Goal: Download file/media

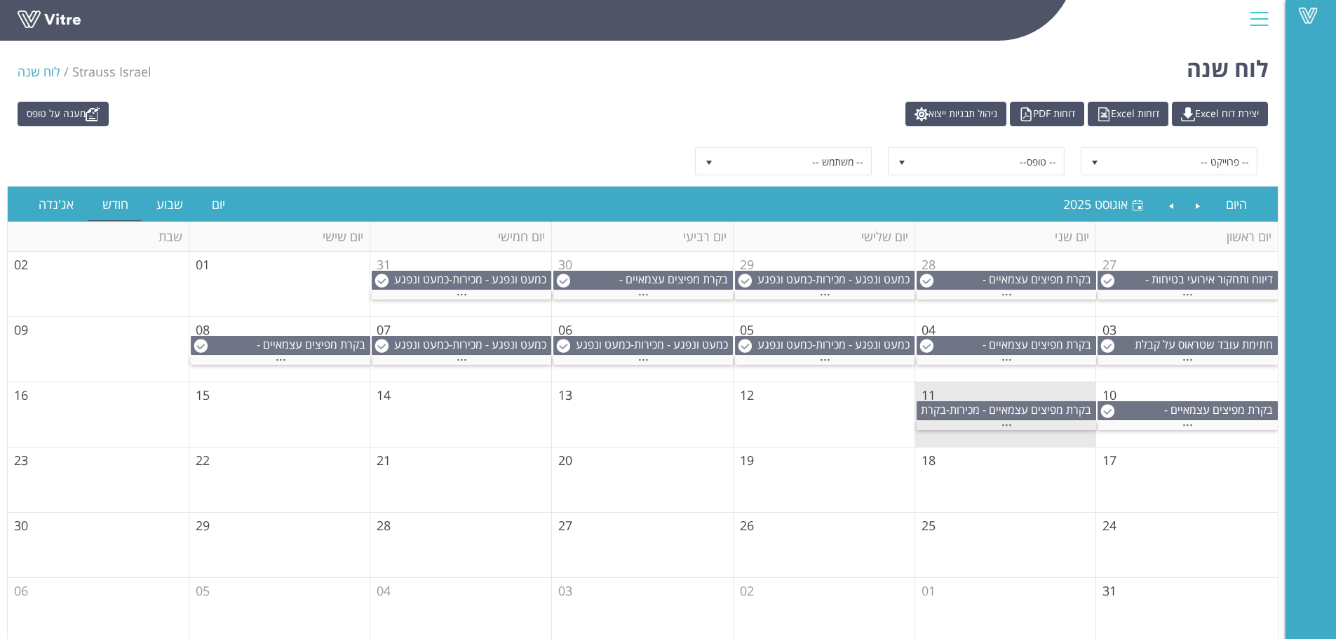
click at [1007, 425] on span "..." at bounding box center [1006, 421] width 11 height 15
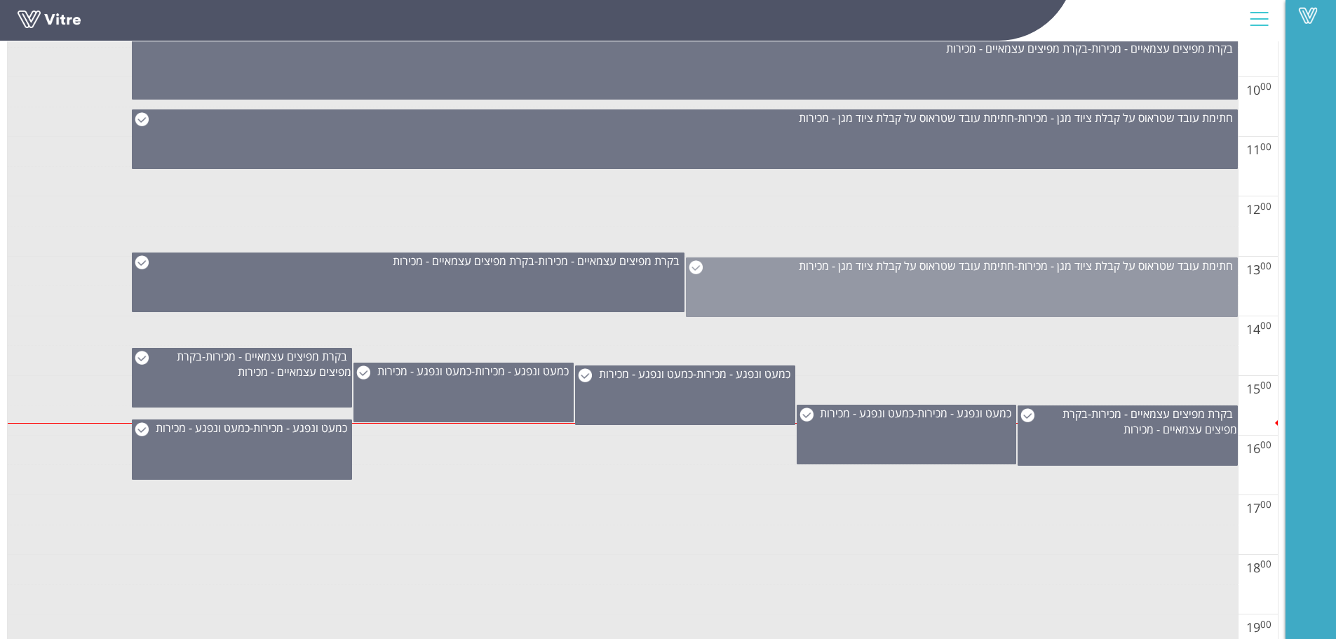
scroll to position [631, 0]
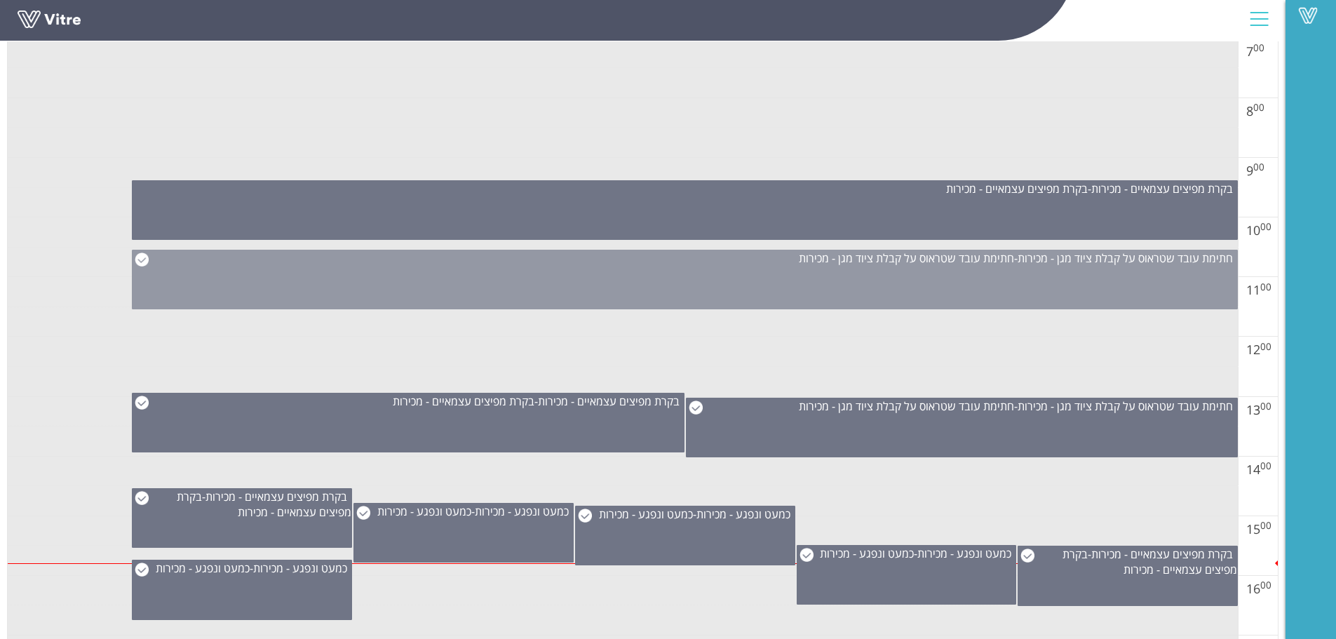
click at [850, 278] on div "חתימת עובד שטראוס על קבלת ציוד מגן - מכירות - חתימת עובד שטראוס על קבלת ציוד מג…" at bounding box center [685, 280] width 1106 height 60
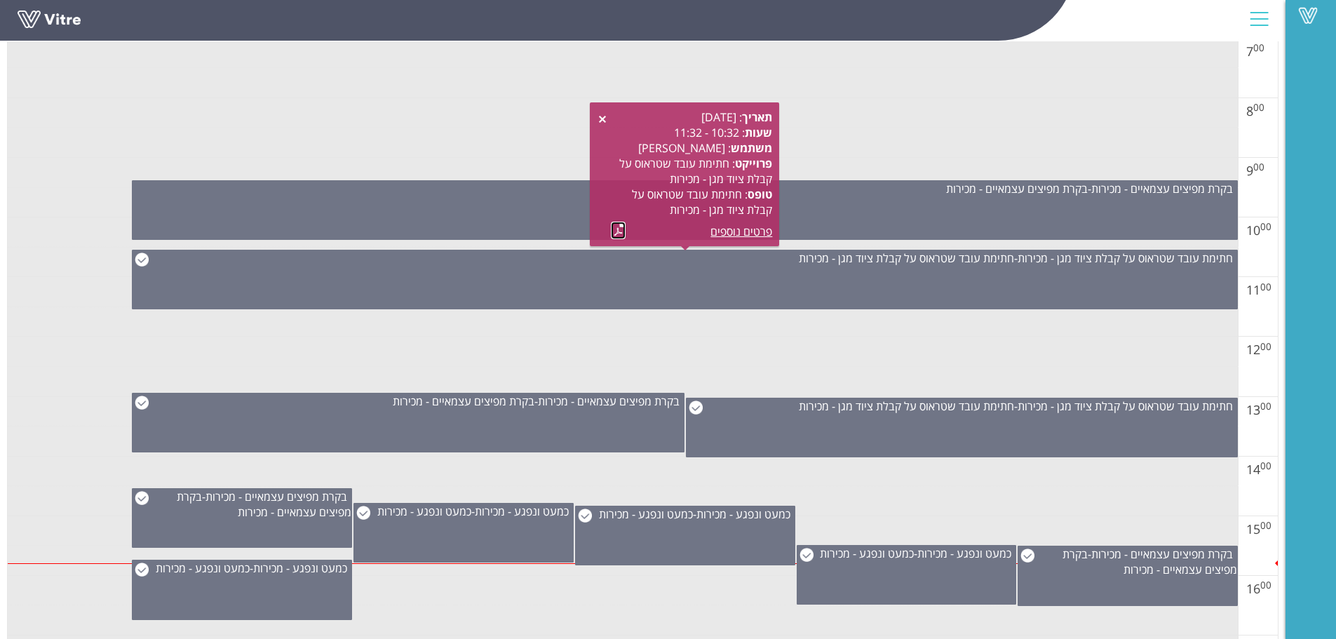
click at [618, 231] on link at bounding box center [618, 231] width 15 height 18
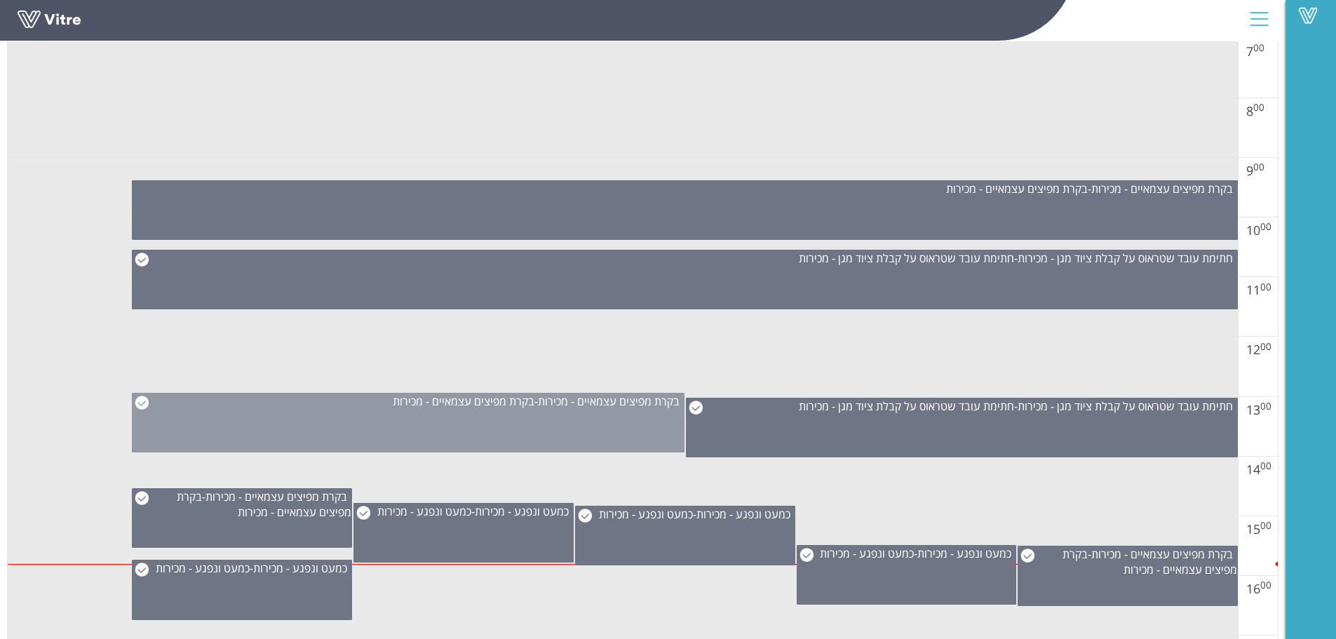
click at [568, 421] on div "בקרת מפיצים עצמאיים - מכירות - בקרת מפיצים עצמאיים - מכירות" at bounding box center [408, 423] width 552 height 60
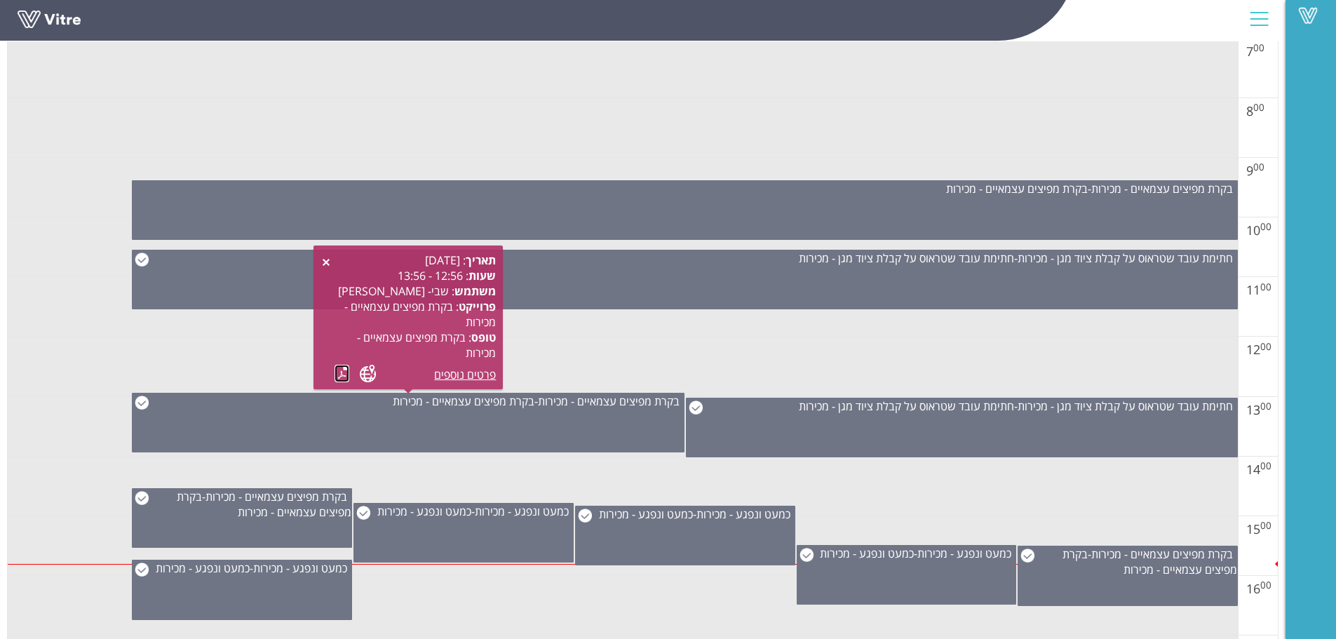
click at [339, 375] on link at bounding box center [341, 374] width 15 height 18
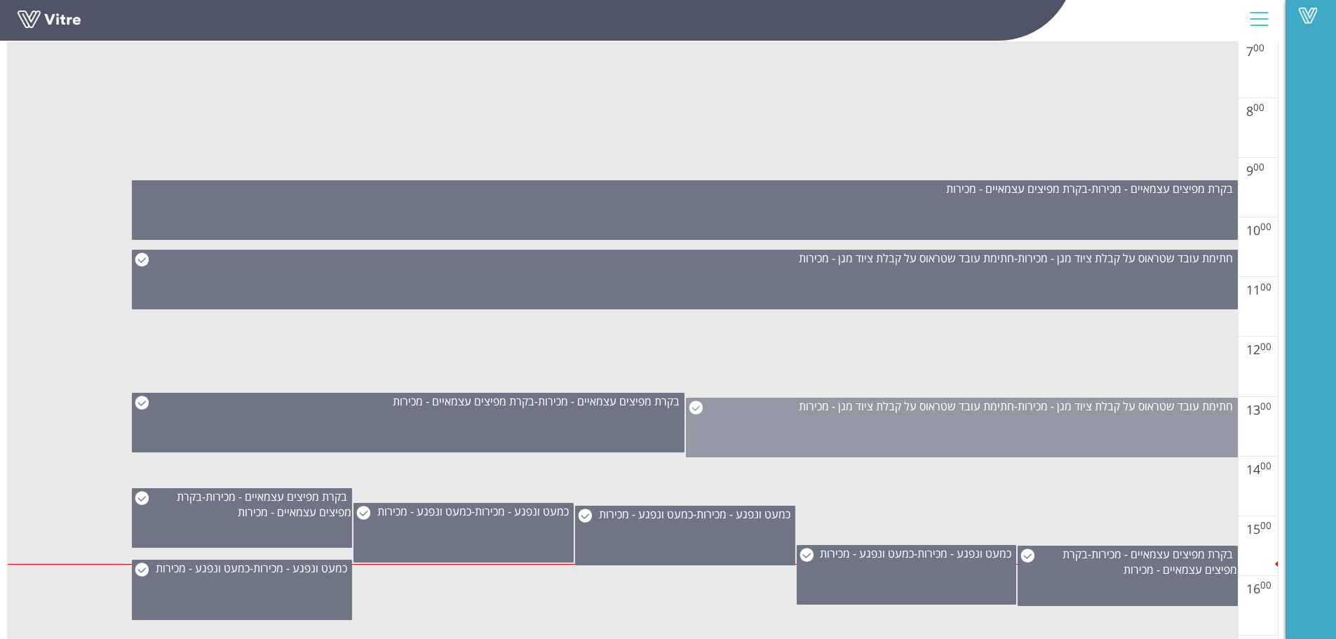
click at [850, 422] on div "חתימת עובד שטראוס על קבלת ציוד מגן - מכירות - חתימת עובד שטראוס על קבלת ציוד מג…" at bounding box center [962, 428] width 552 height 60
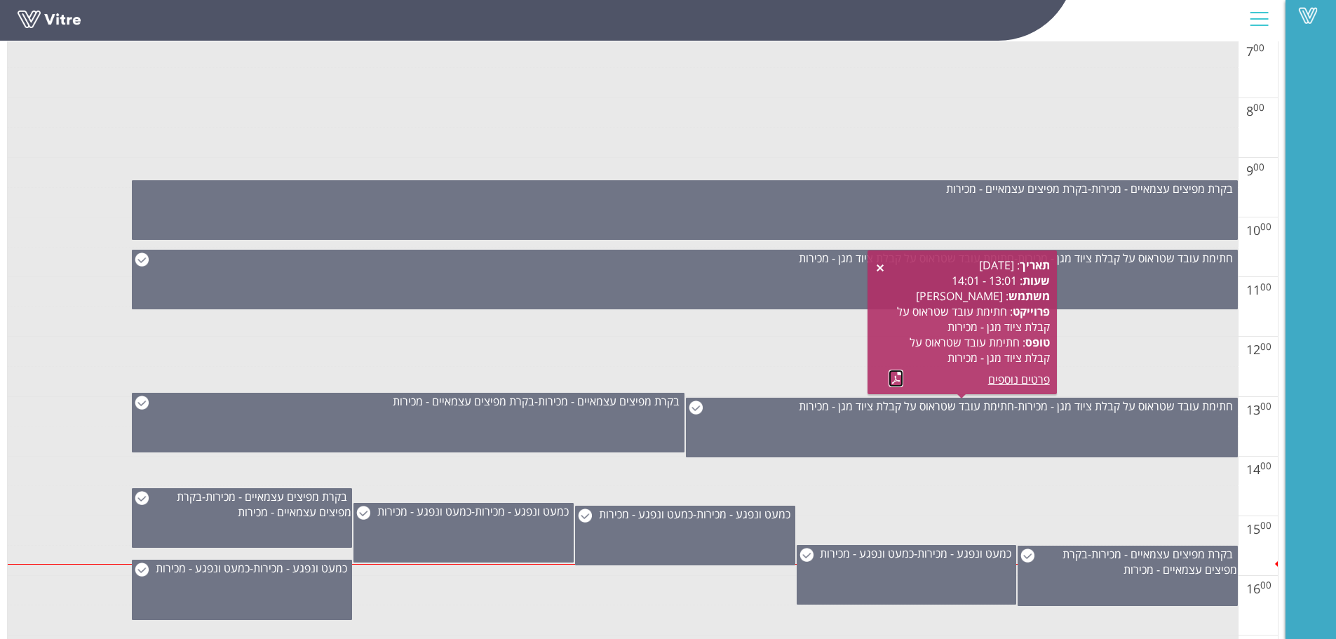
click at [895, 378] on link at bounding box center [895, 378] width 15 height 18
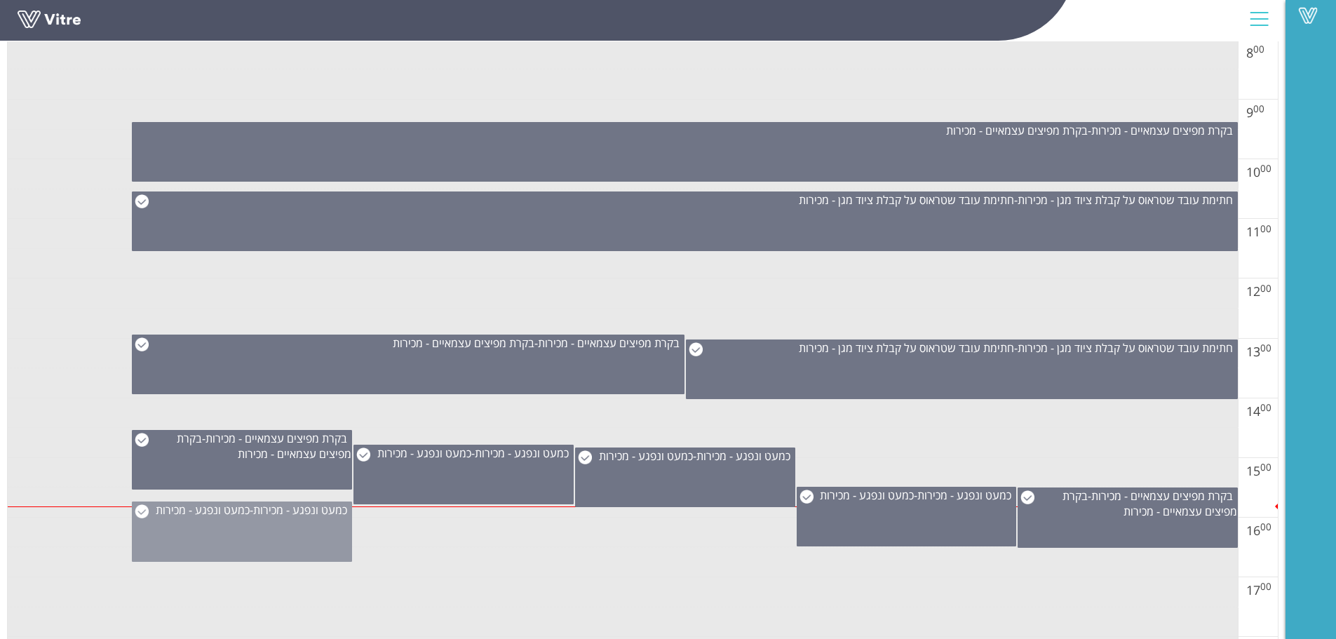
scroll to position [771, 0]
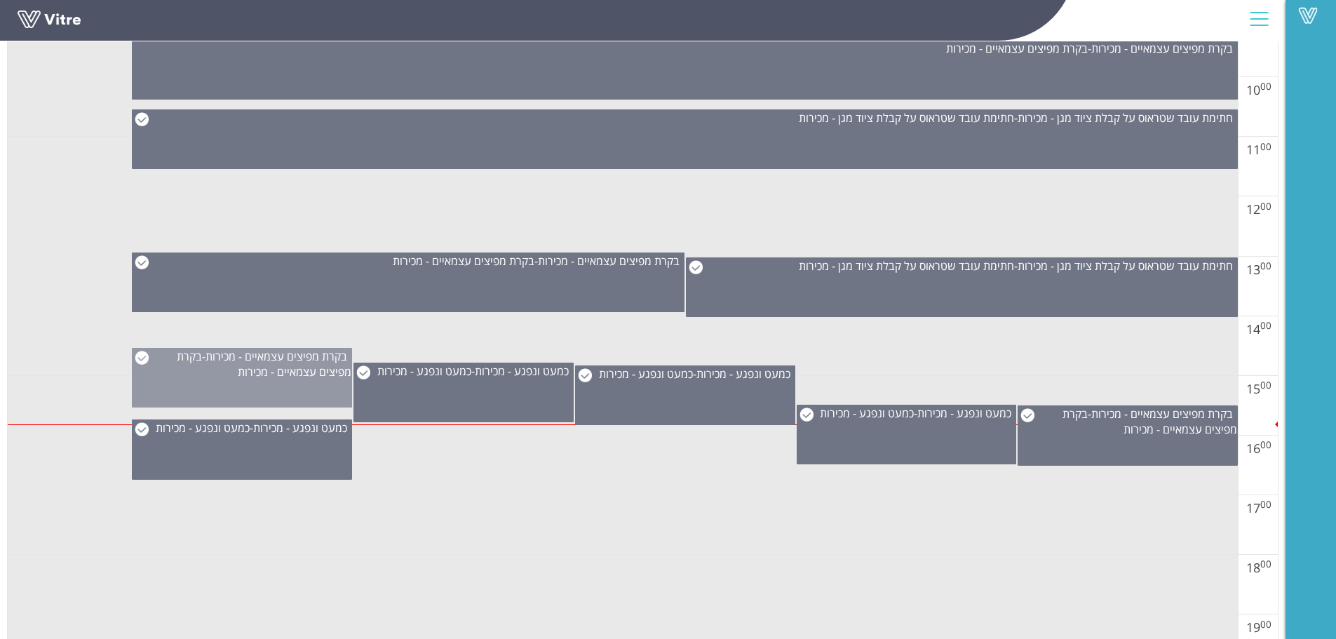
click at [297, 384] on div "בקרת מפיצים עצמאיים - מכירות - בקרת מפיצים עצמאיים - מכירות" at bounding box center [242, 378] width 220 height 60
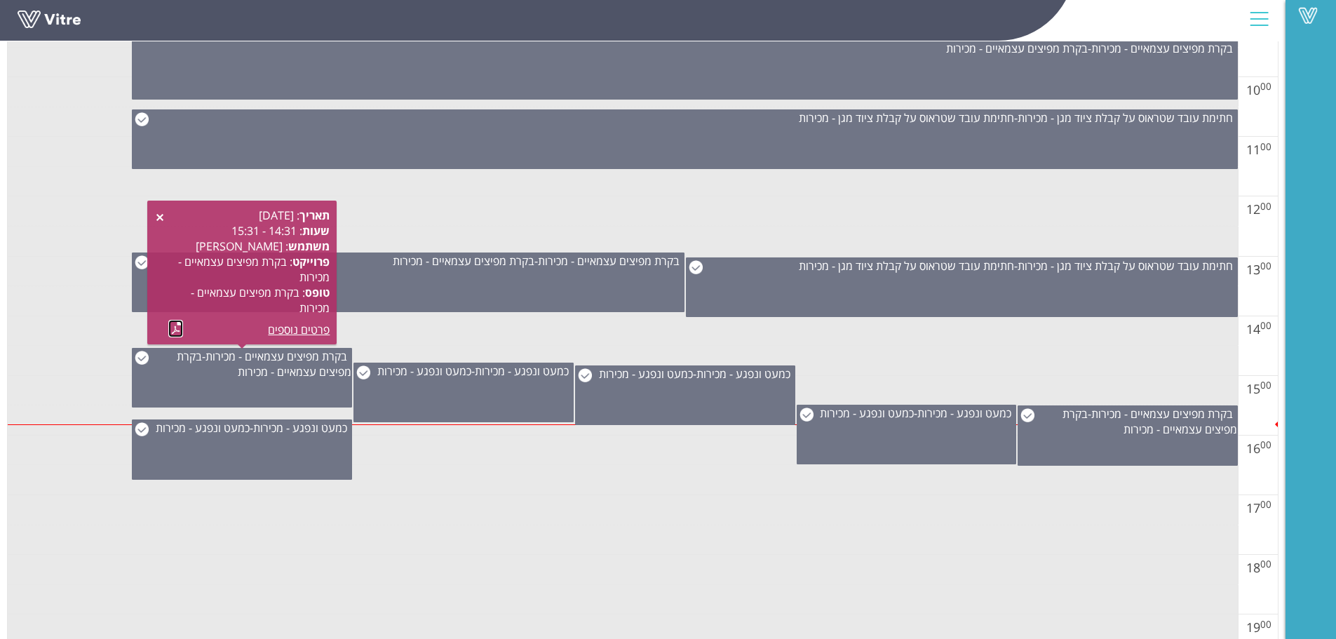
click at [175, 327] on link at bounding box center [175, 329] width 15 height 18
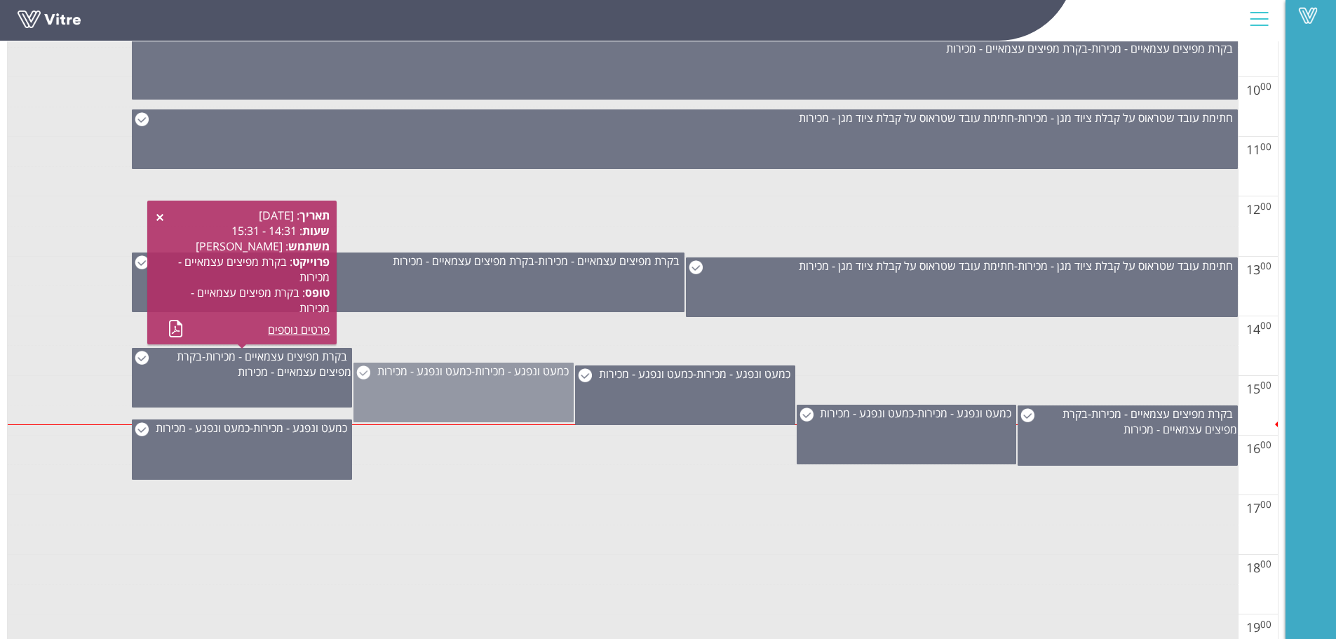
click at [507, 417] on div "כמעט ונפגע - מכירות - כמעט ונפגע - מכירות" at bounding box center [463, 392] width 220 height 60
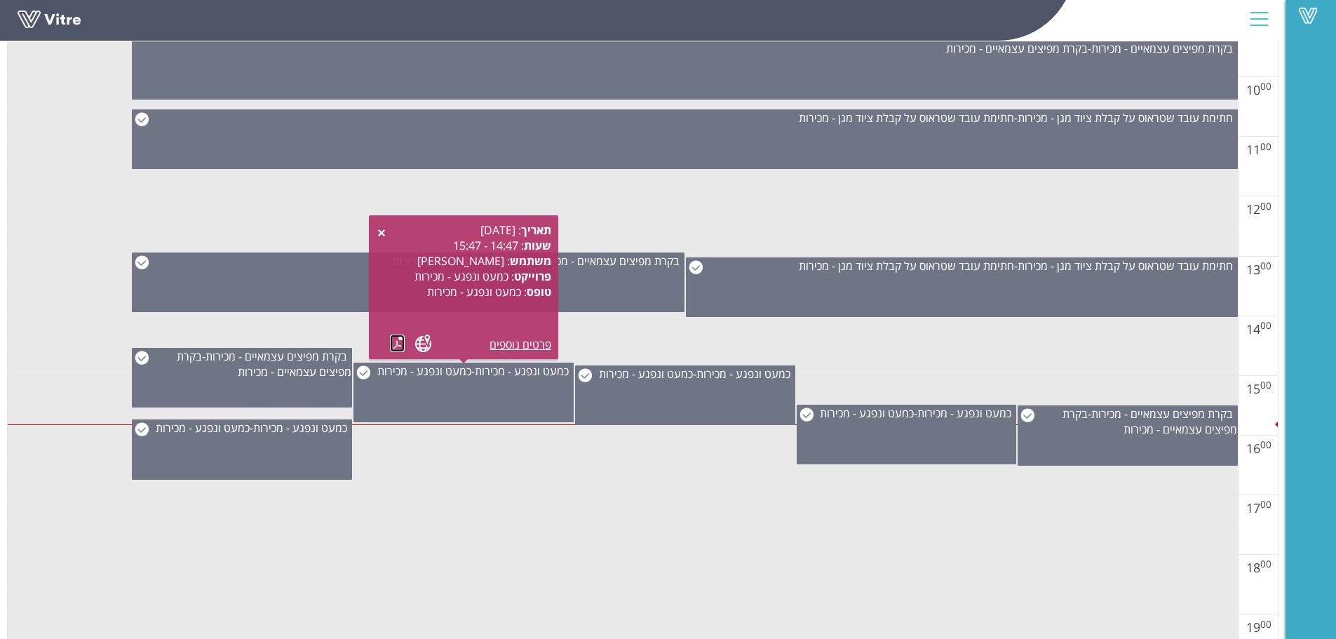
click at [396, 343] on link at bounding box center [397, 343] width 15 height 18
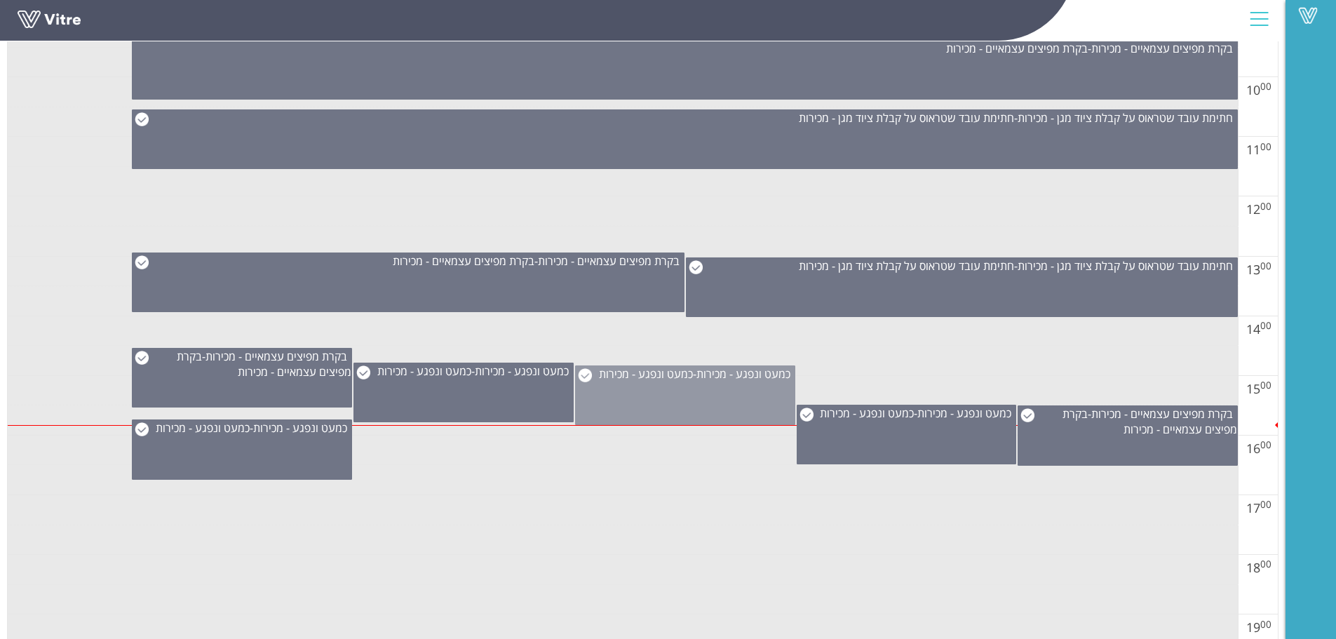
click at [677, 405] on div "כמעט ונפגע - מכירות - כמעט ונפגע - מכירות" at bounding box center [685, 395] width 220 height 60
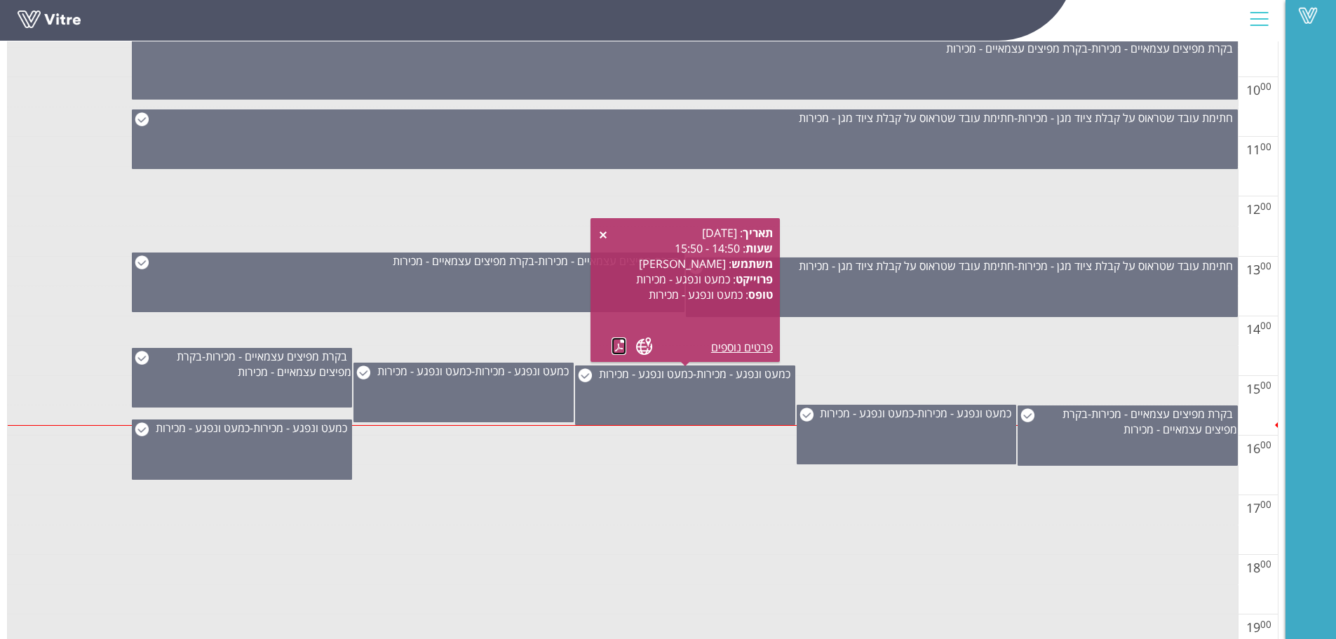
click at [620, 344] on link at bounding box center [618, 346] width 15 height 18
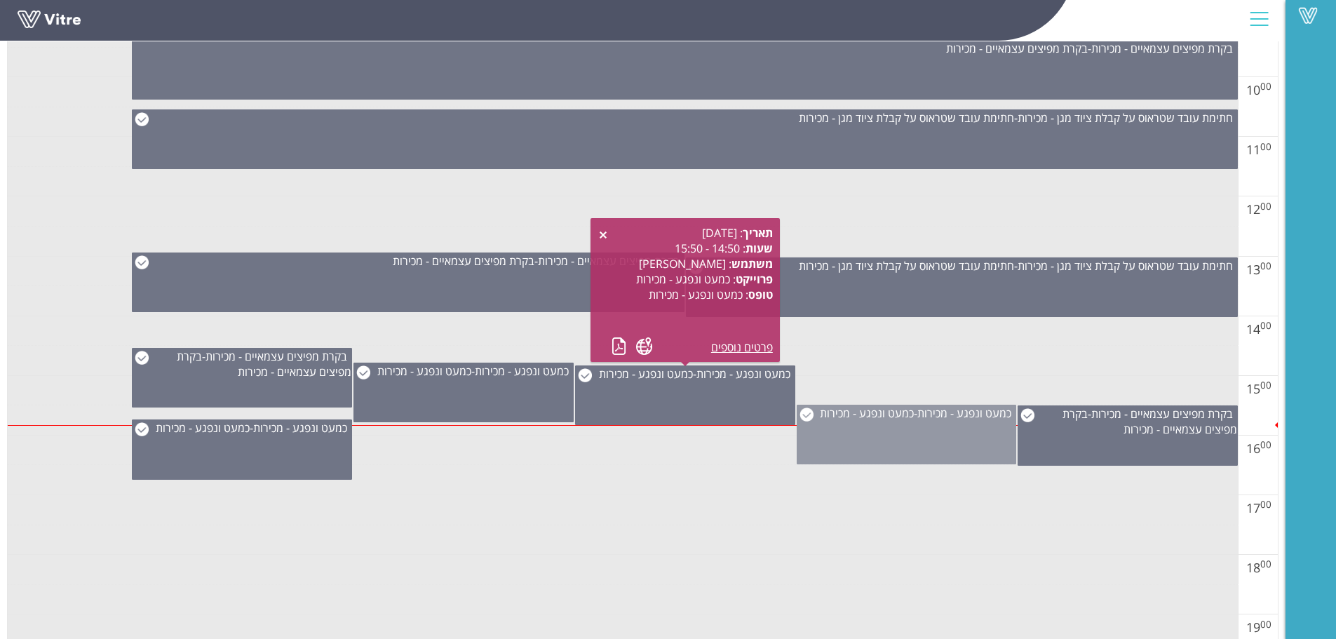
click at [907, 432] on div "כמעט ונפגע - מכירות - כמעט ונפגע - מכירות" at bounding box center [906, 435] width 220 height 60
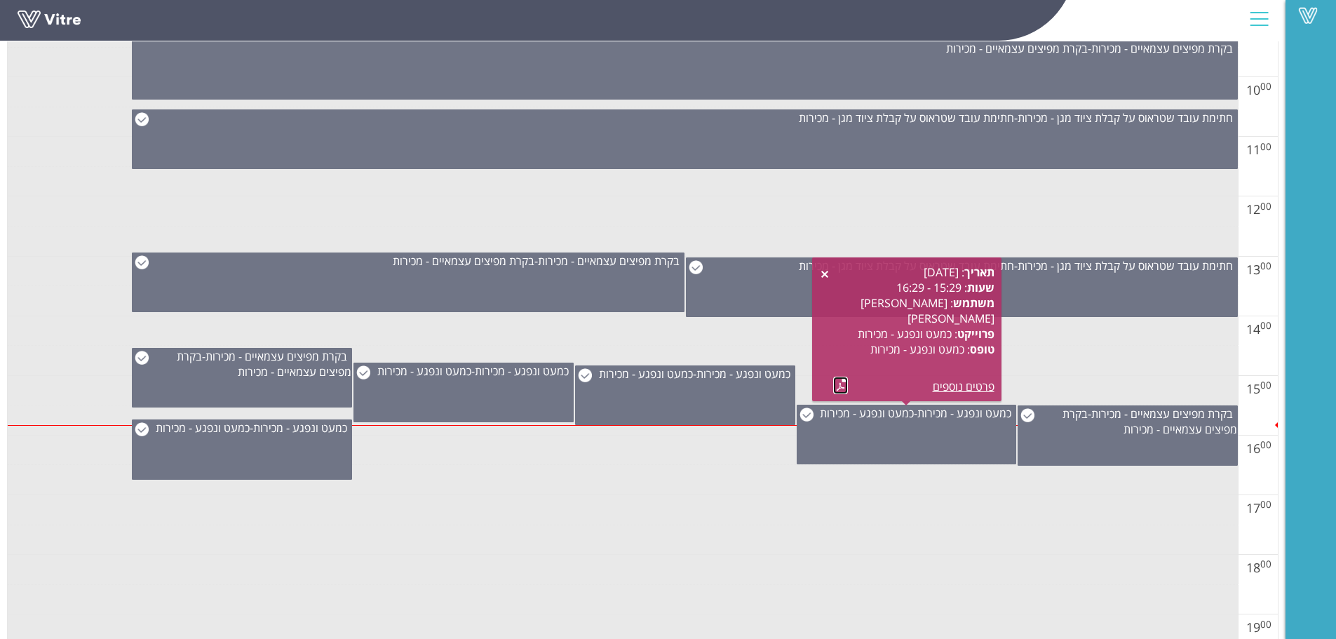
click at [838, 379] on link at bounding box center [840, 385] width 15 height 18
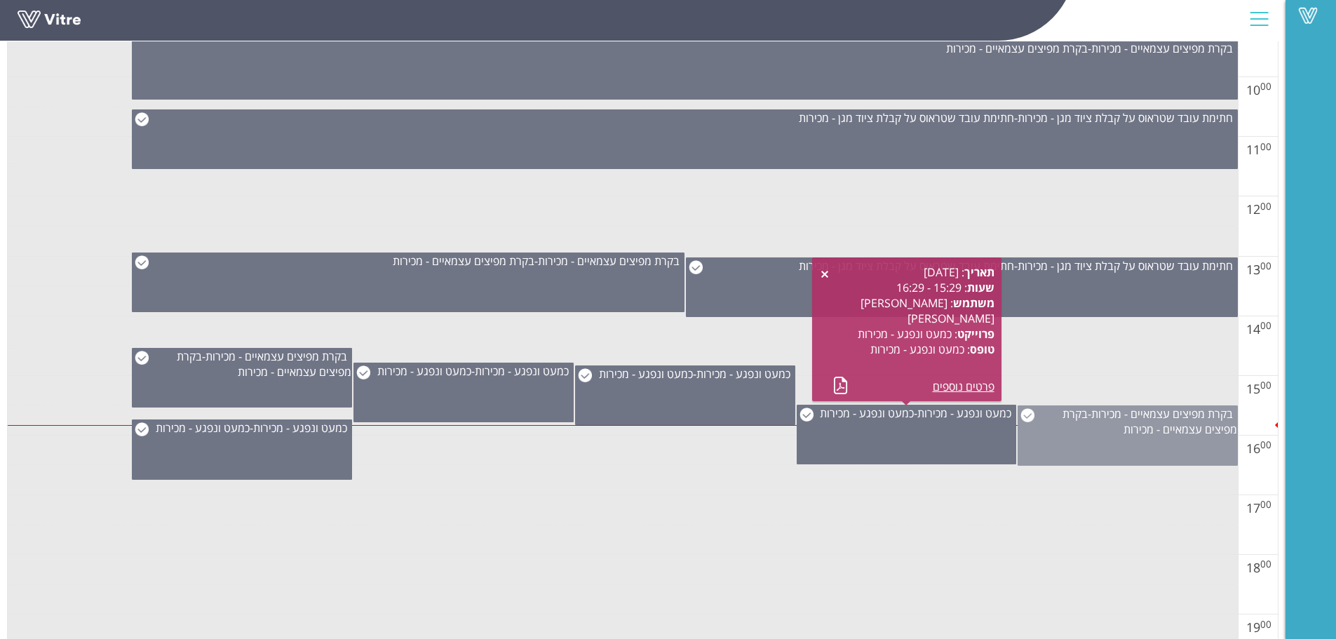
click at [1125, 437] on div "בקרת מפיצים עצמאיים - מכירות - בקרת מפיצים עצמאיים - מכירות" at bounding box center [1127, 435] width 220 height 60
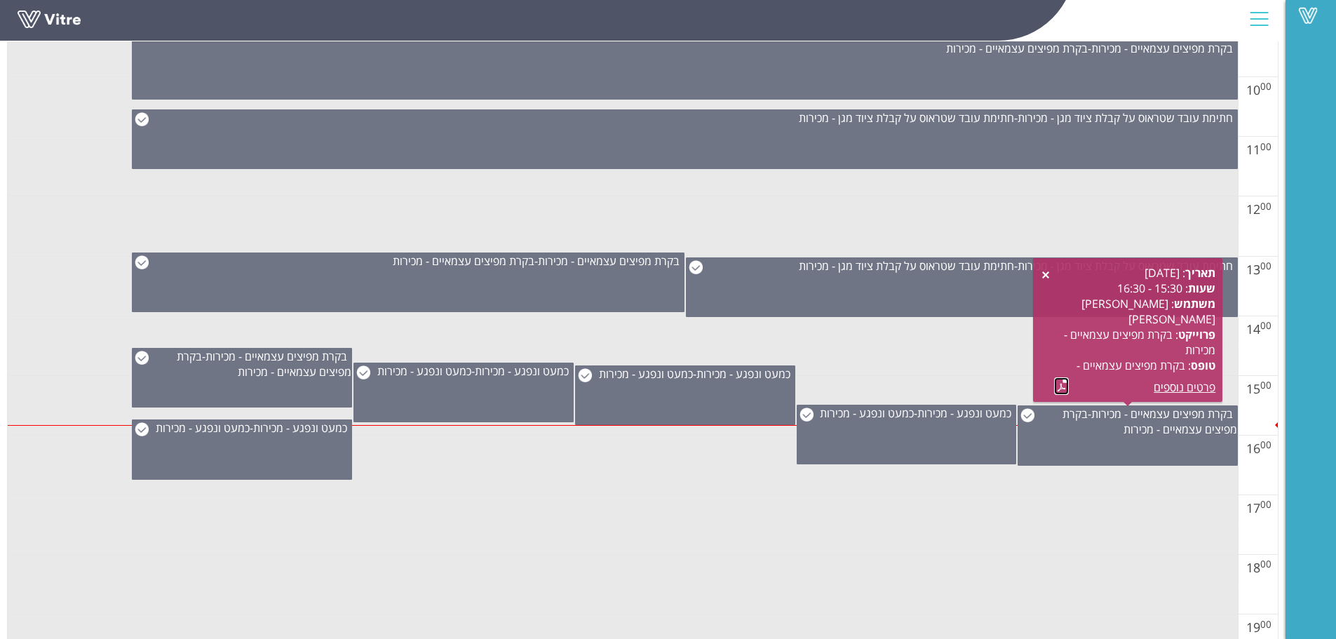
click at [1057, 385] on link at bounding box center [1061, 386] width 15 height 18
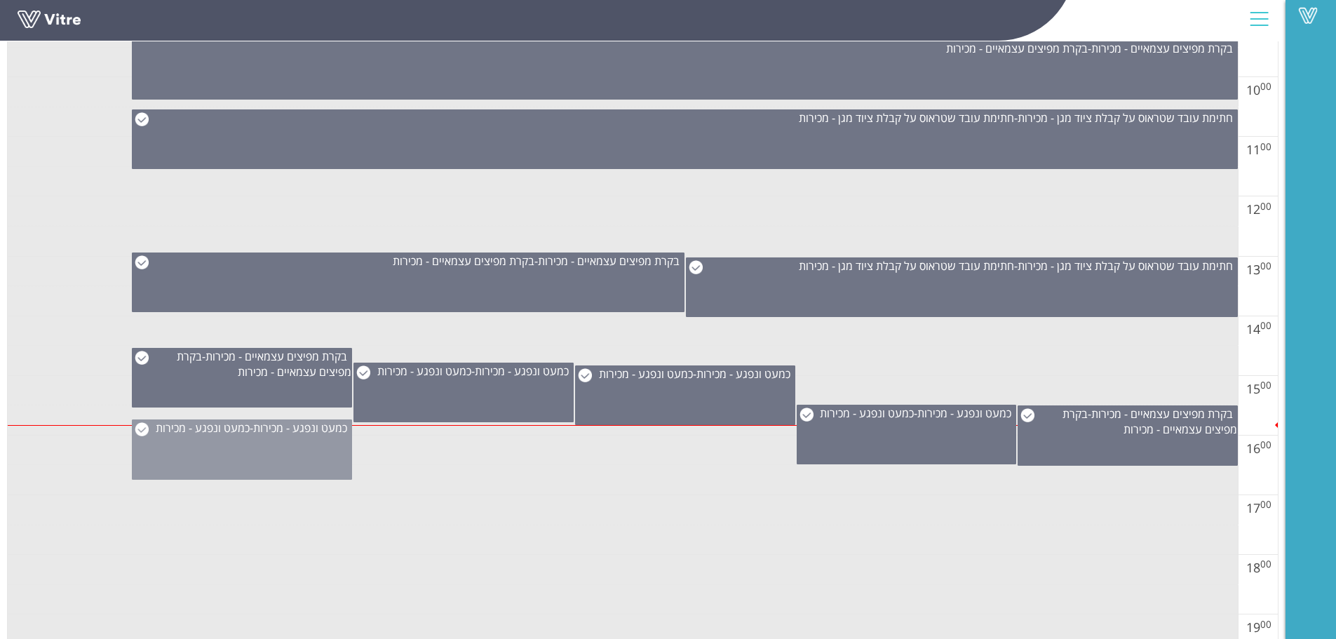
click at [294, 450] on div "כמעט ונפגע - מכירות - כמעט ונפגע - מכירות" at bounding box center [242, 449] width 220 height 60
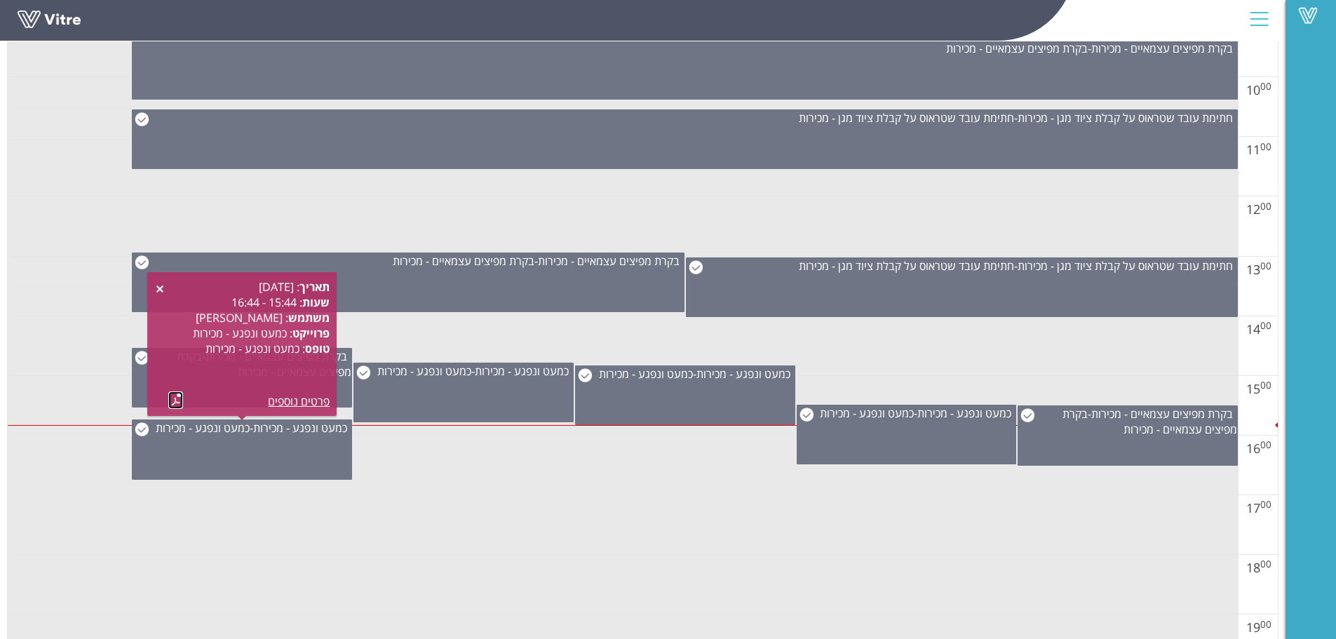
click at [177, 394] on link at bounding box center [175, 400] width 15 height 18
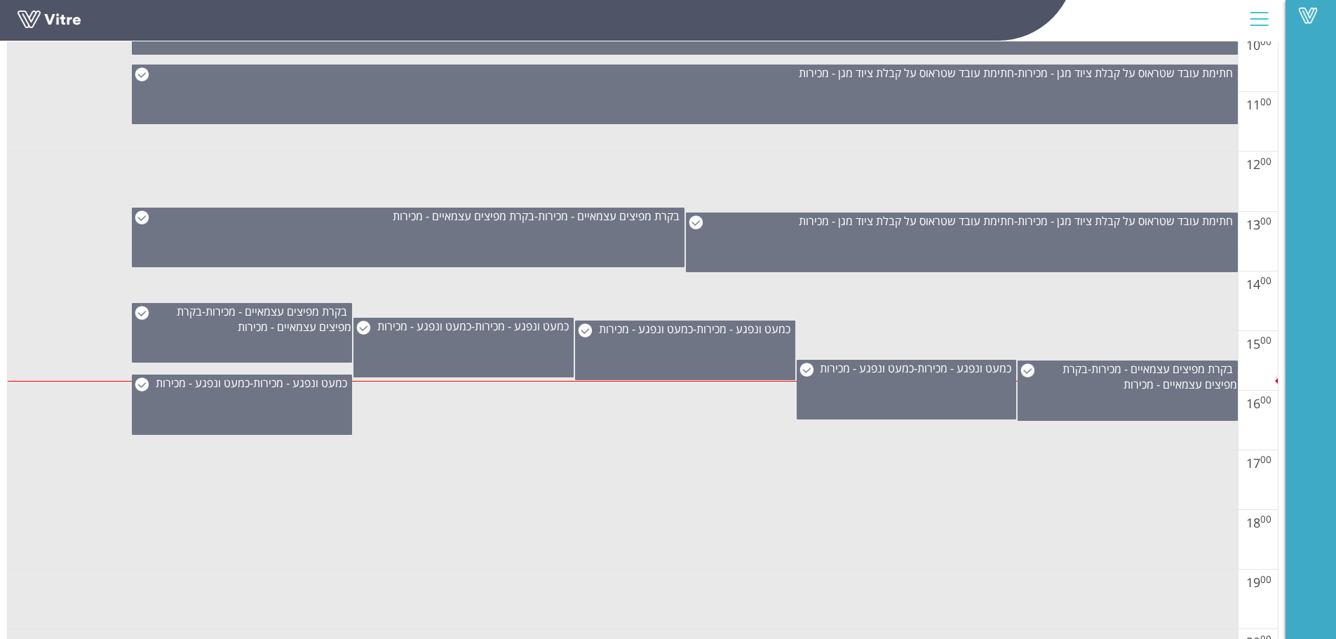
scroll to position [911, 0]
